Goal: Go to known website: Go to known website

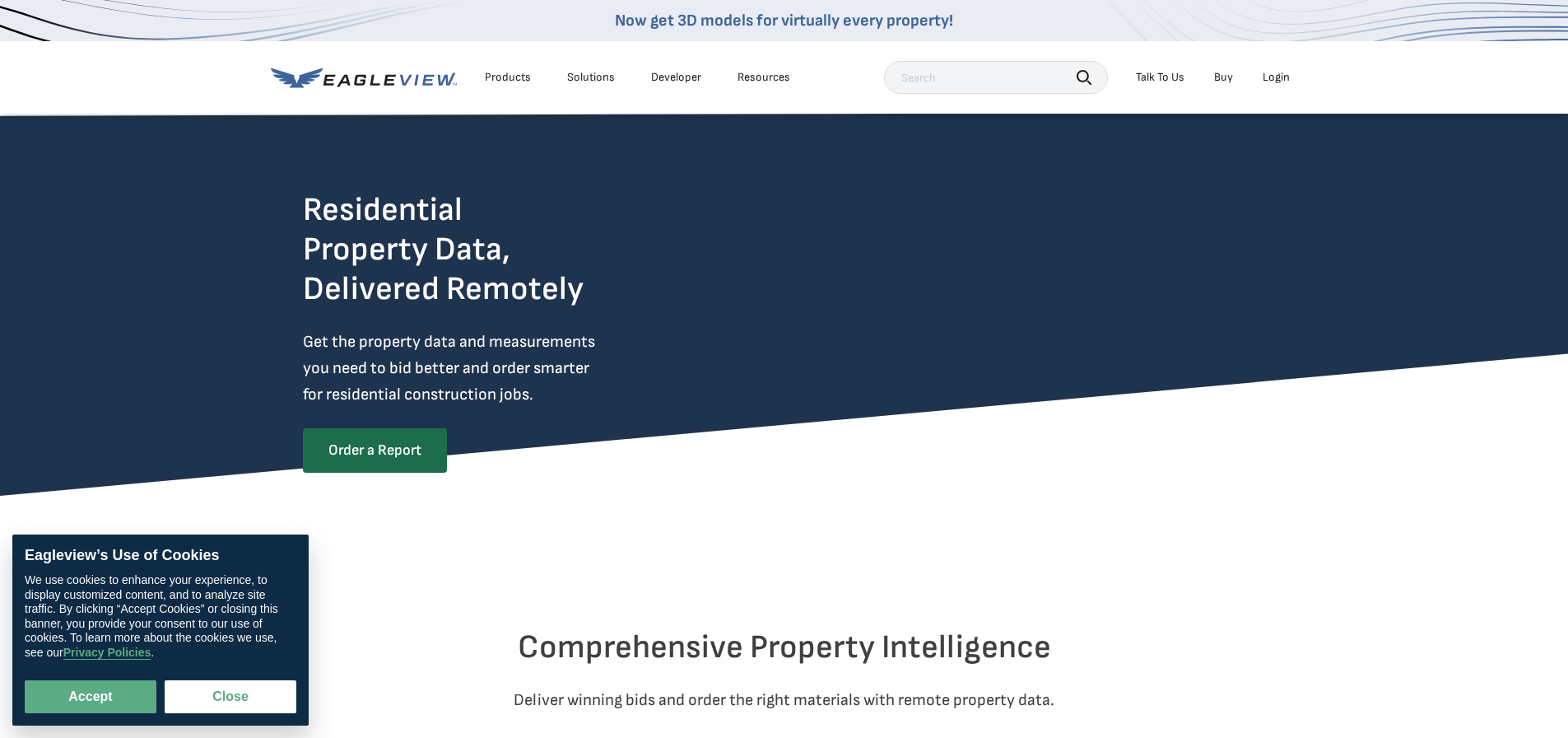
click at [1278, 74] on div "Login" at bounding box center [1276, 78] width 28 height 15
click at [1283, 74] on div "Login" at bounding box center [1276, 78] width 28 height 15
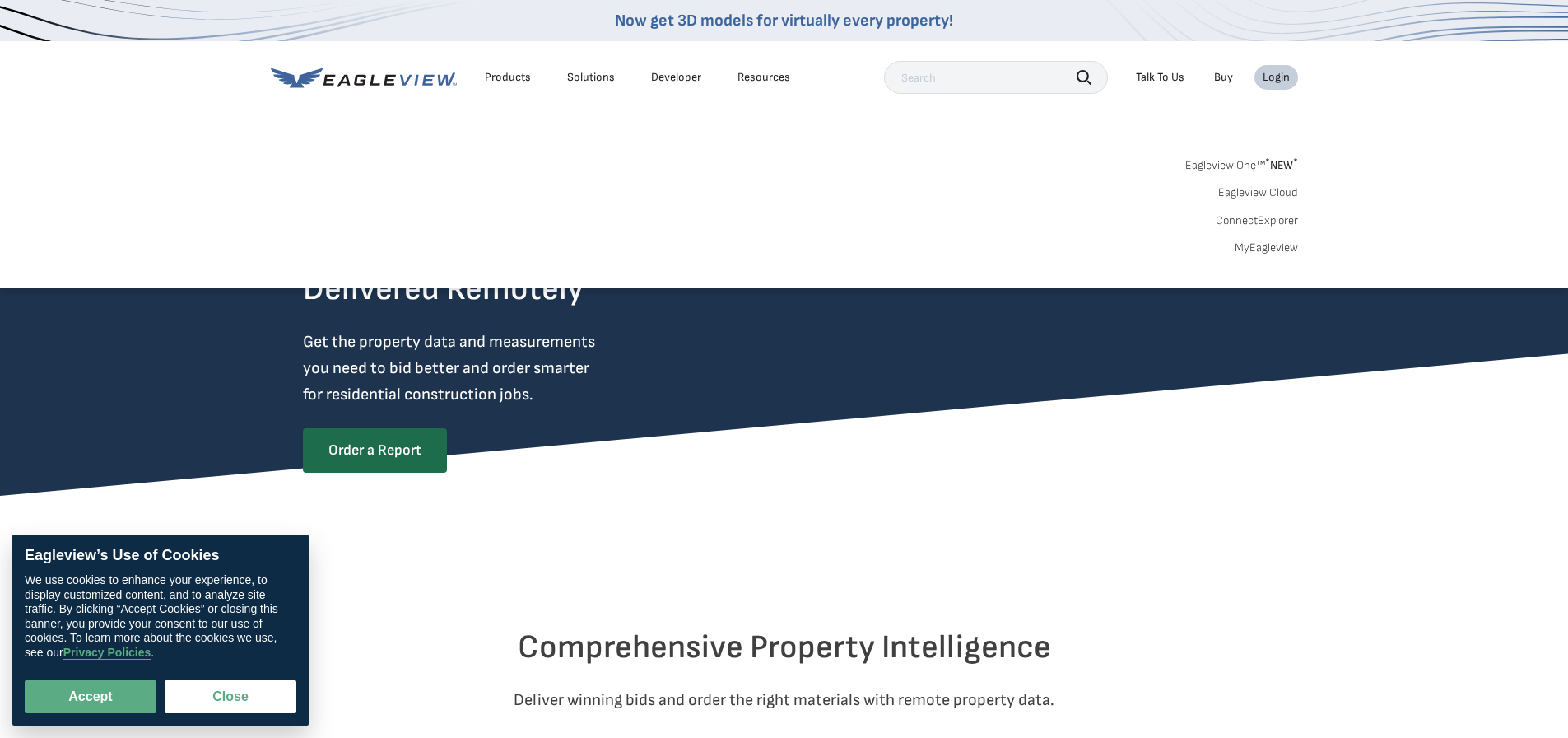
click at [1256, 189] on link "Eagleview Cloud" at bounding box center [1258, 193] width 80 height 15
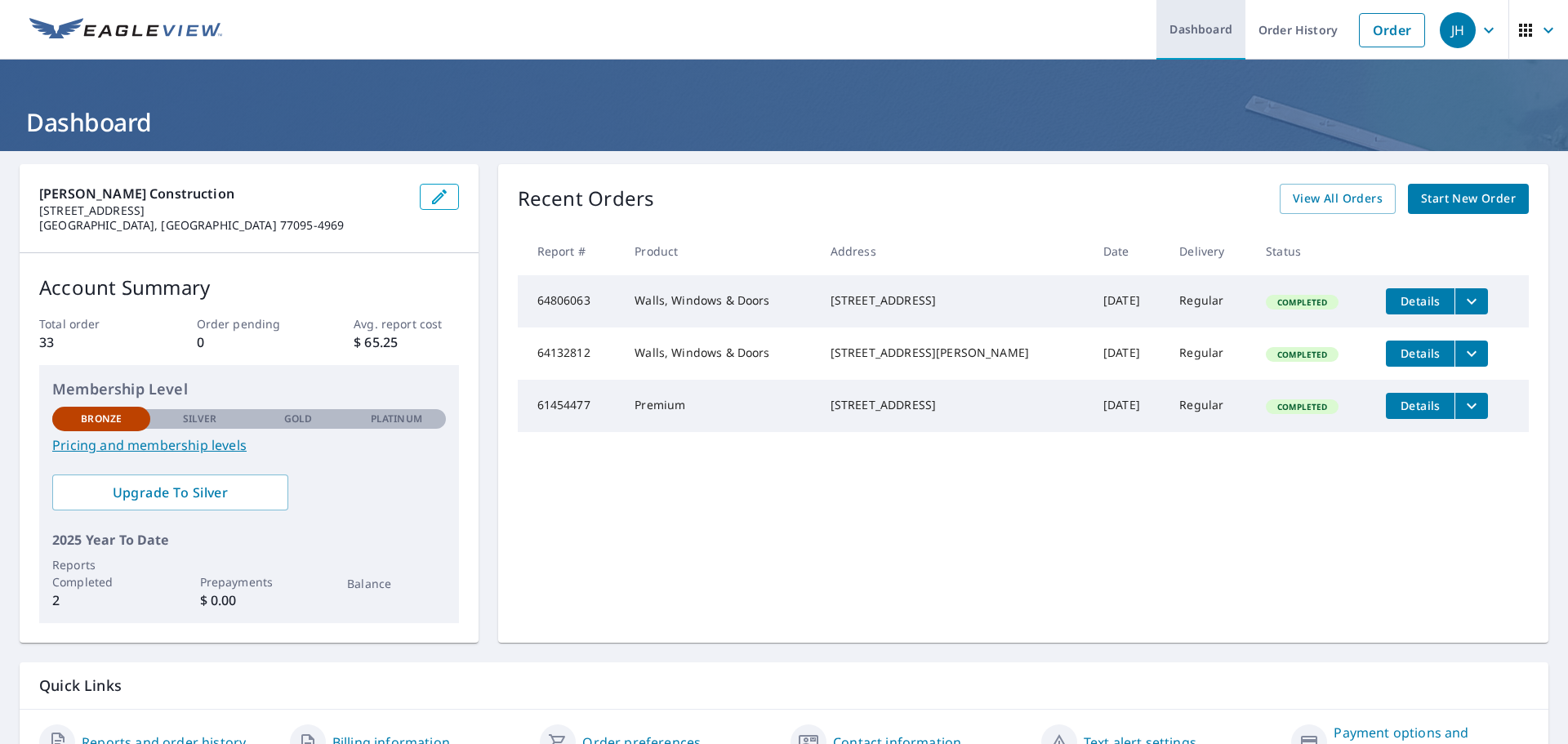
click at [1184, 27] on link "Dashboard" at bounding box center [1201, 29] width 89 height 59
click at [137, 24] on img at bounding box center [125, 30] width 193 height 24
click at [1539, 31] on icon "button" at bounding box center [1548, 30] width 20 height 20
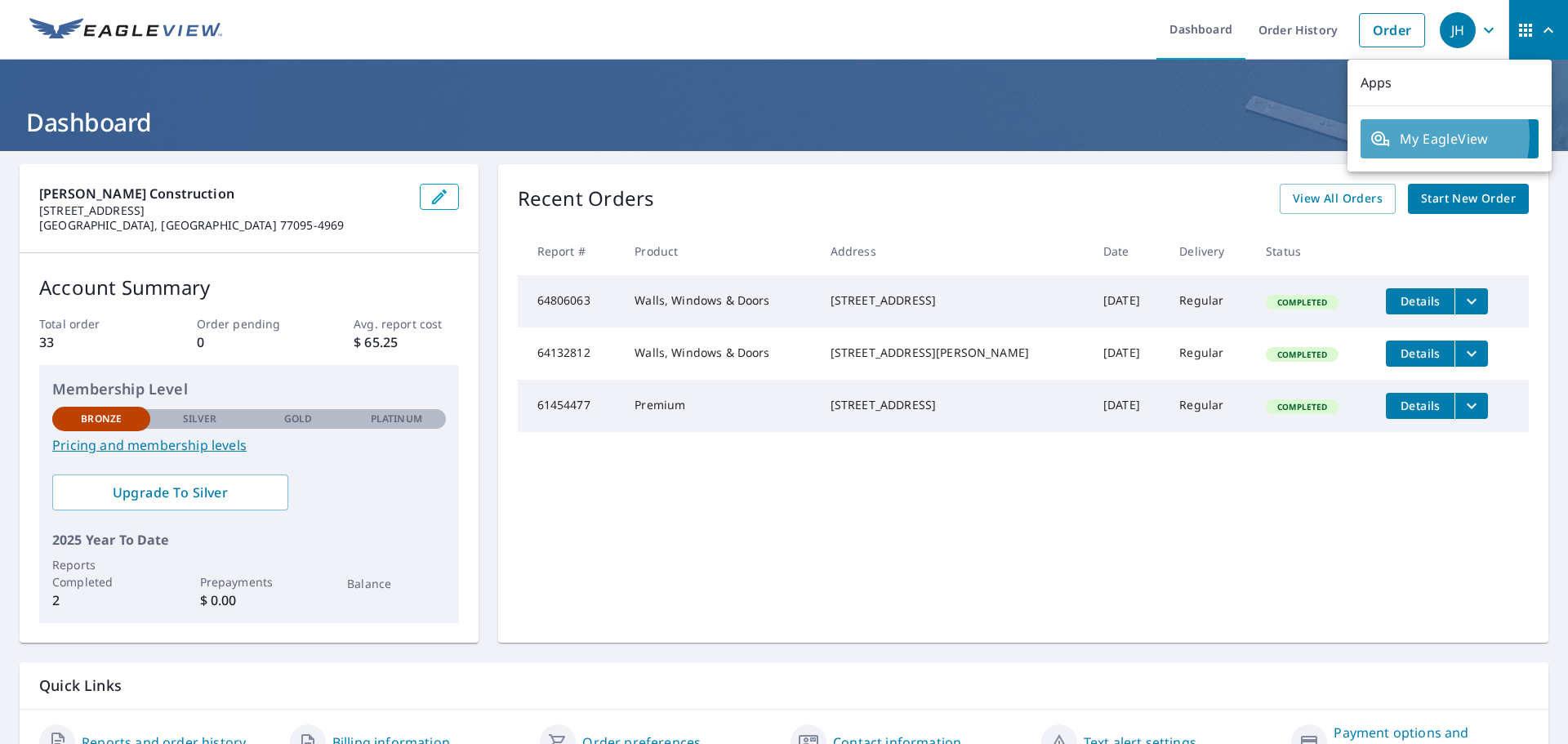
click at [1414, 137] on span "My EagleView" at bounding box center [1450, 138] width 158 height 20
